Goal: Register for event/course: Sign up to attend an event or enroll in a course

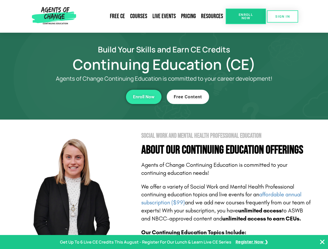
click at [164, 125] on section "Social Work and Mental Health Professional Education About Our Continuing Educa…" at bounding box center [164, 229] width 328 height 218
click at [246, 16] on span "Enroll Now" at bounding box center [246, 16] width 24 height 7
click at [282, 16] on span "SIGN IN" at bounding box center [282, 16] width 15 height 3
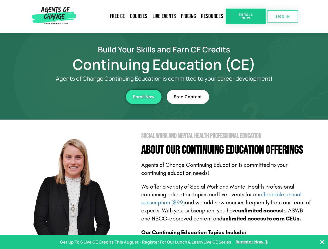
click at [90, 97] on div "Enroll Now" at bounding box center [90, 97] width 143 height 14
click at [144, 97] on span "Enroll Now" at bounding box center [144, 97] width 22 height 4
click at [238, 97] on div "Free Content" at bounding box center [238, 97] width 143 height 14
